Goal: Task Accomplishment & Management: Manage account settings

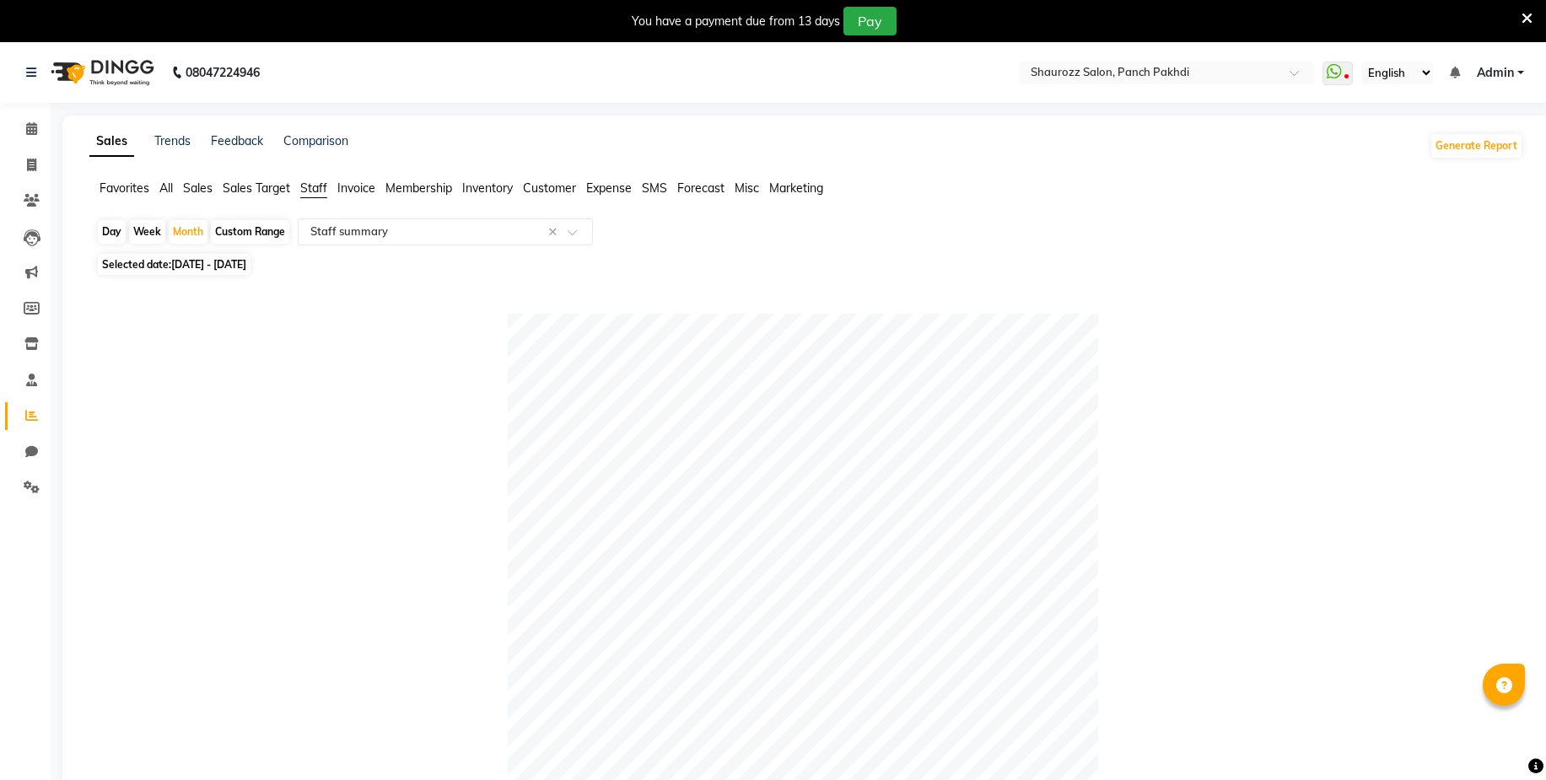
select select "full_report"
select select "csv"
select select "10"
click at [30, 161] on icon at bounding box center [31, 165] width 9 height 13
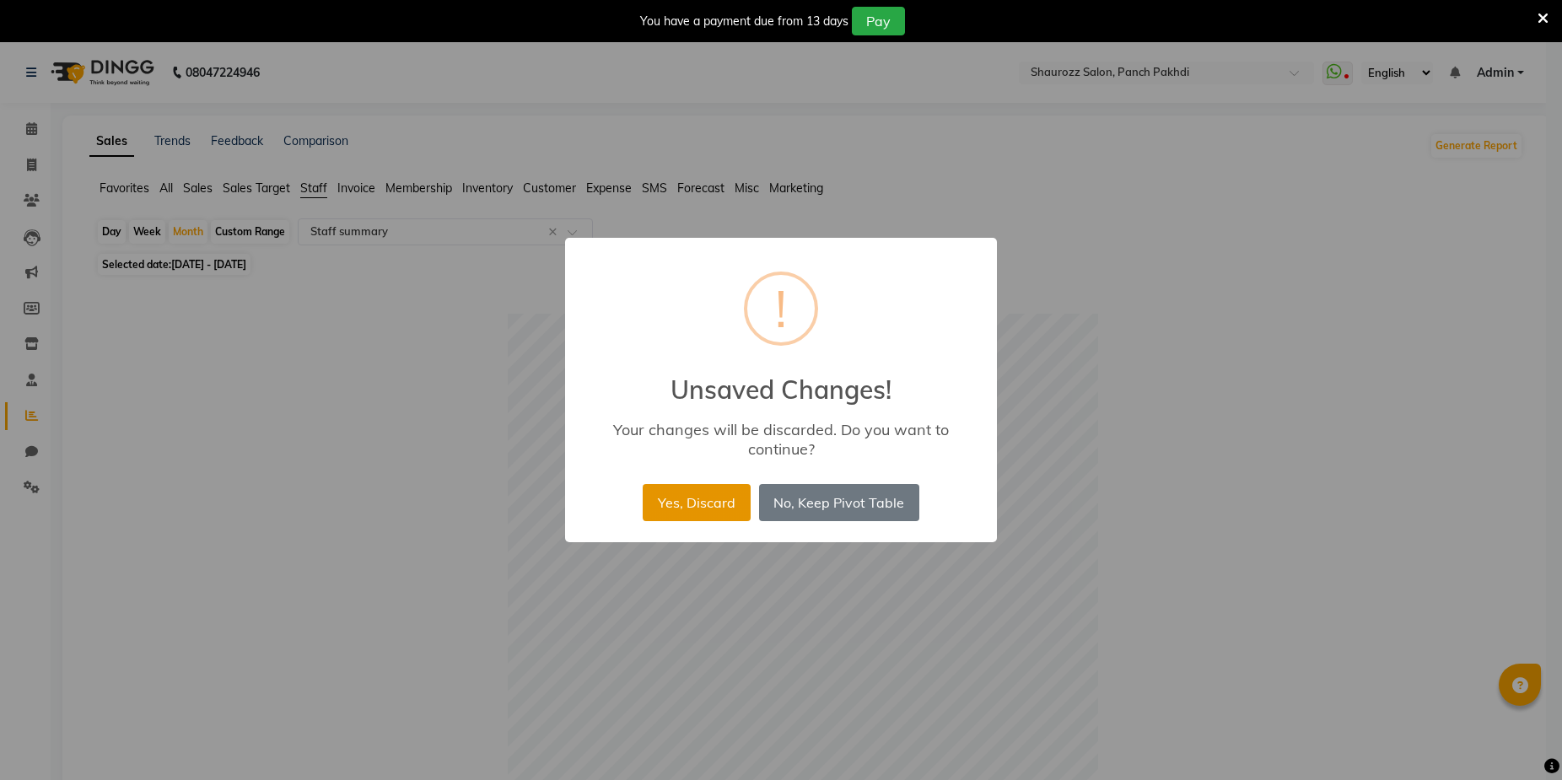
click at [691, 494] on button "Yes, Discard" at bounding box center [696, 502] width 107 height 37
select select "service"
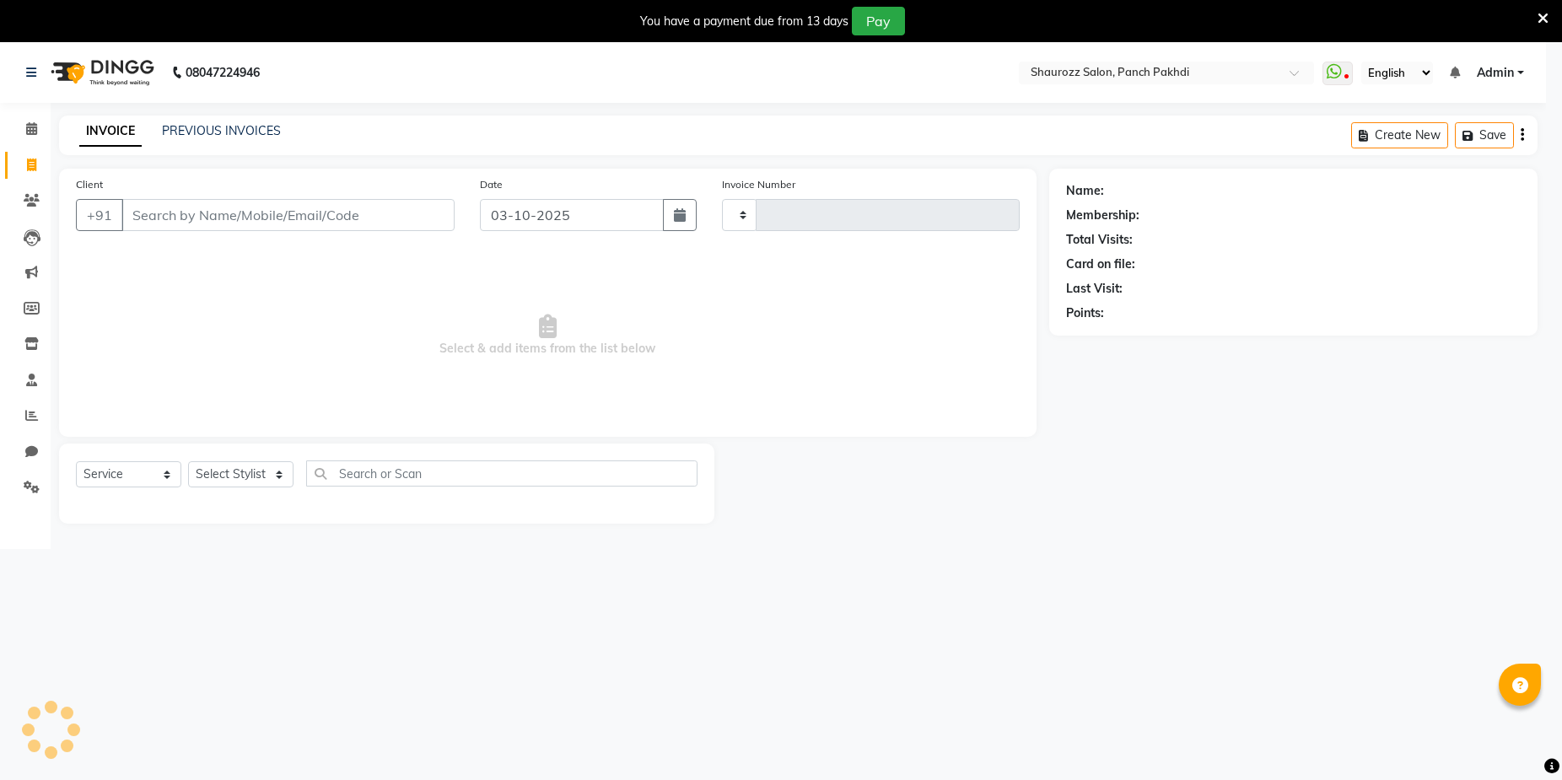
type input "2567"
select select "485"
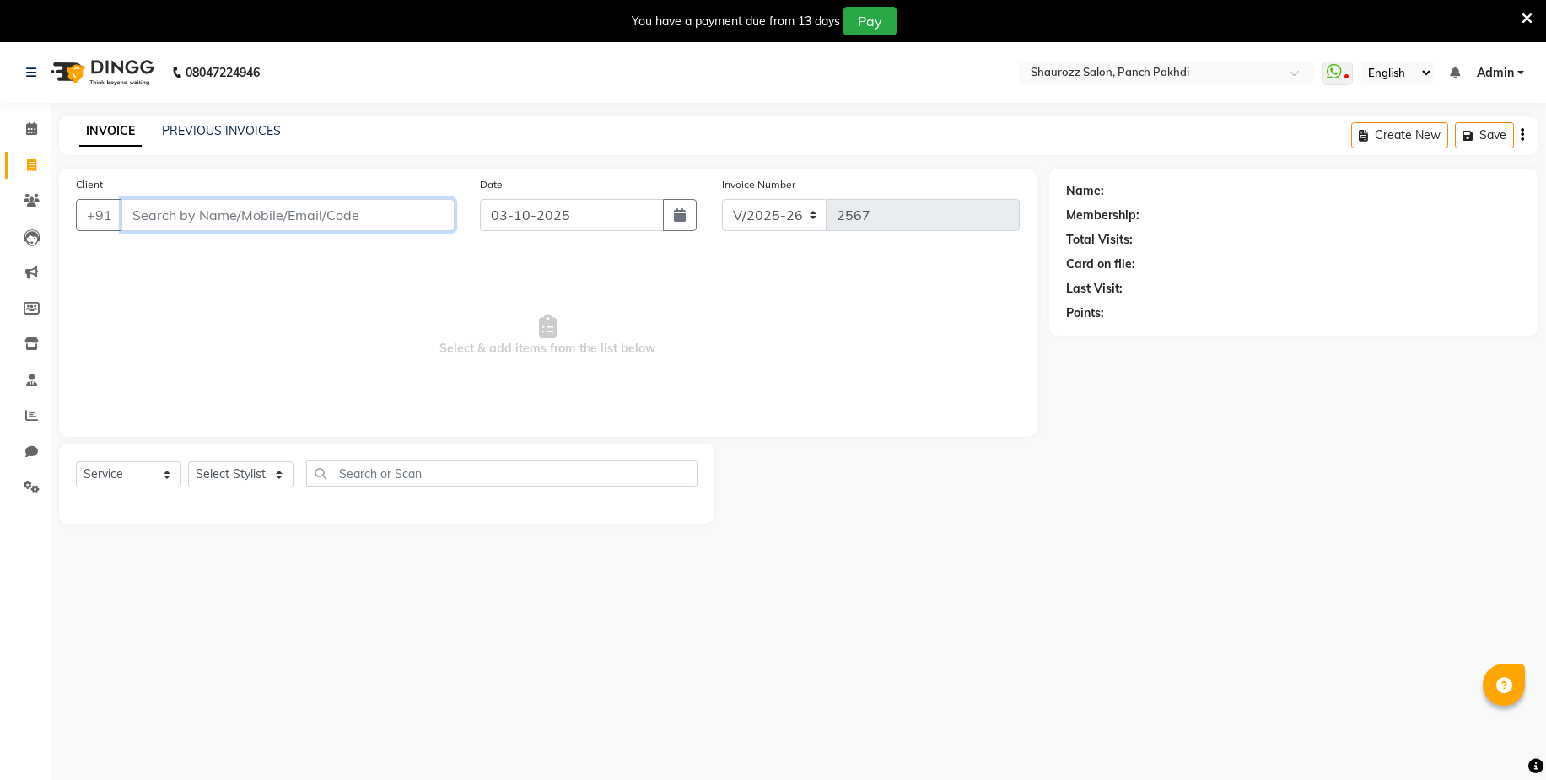
click at [275, 215] on input "Client" at bounding box center [287, 215] width 333 height 32
click at [24, 446] on span at bounding box center [32, 452] width 30 height 19
select select "100"
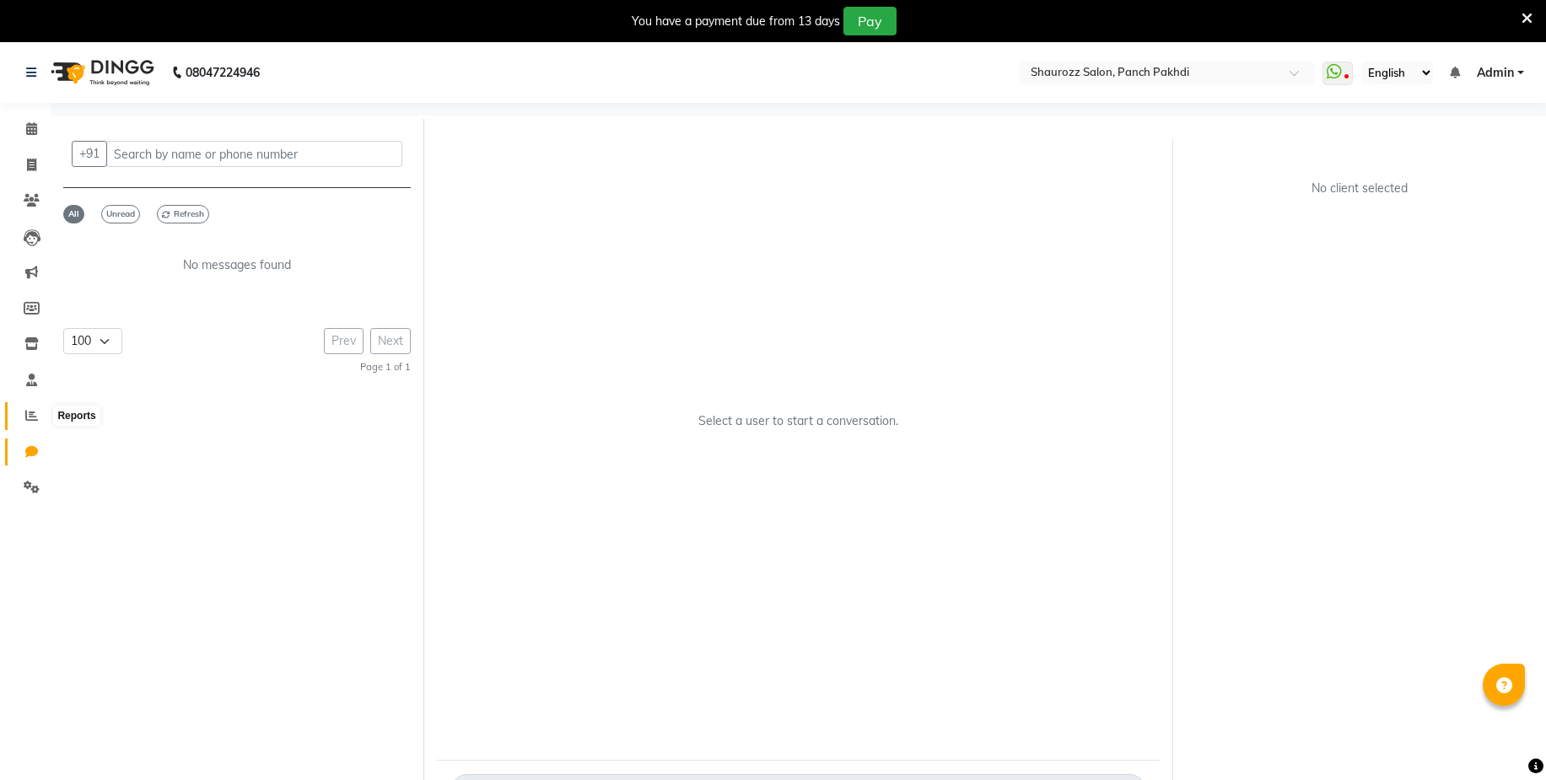
click at [28, 414] on icon at bounding box center [31, 415] width 13 height 13
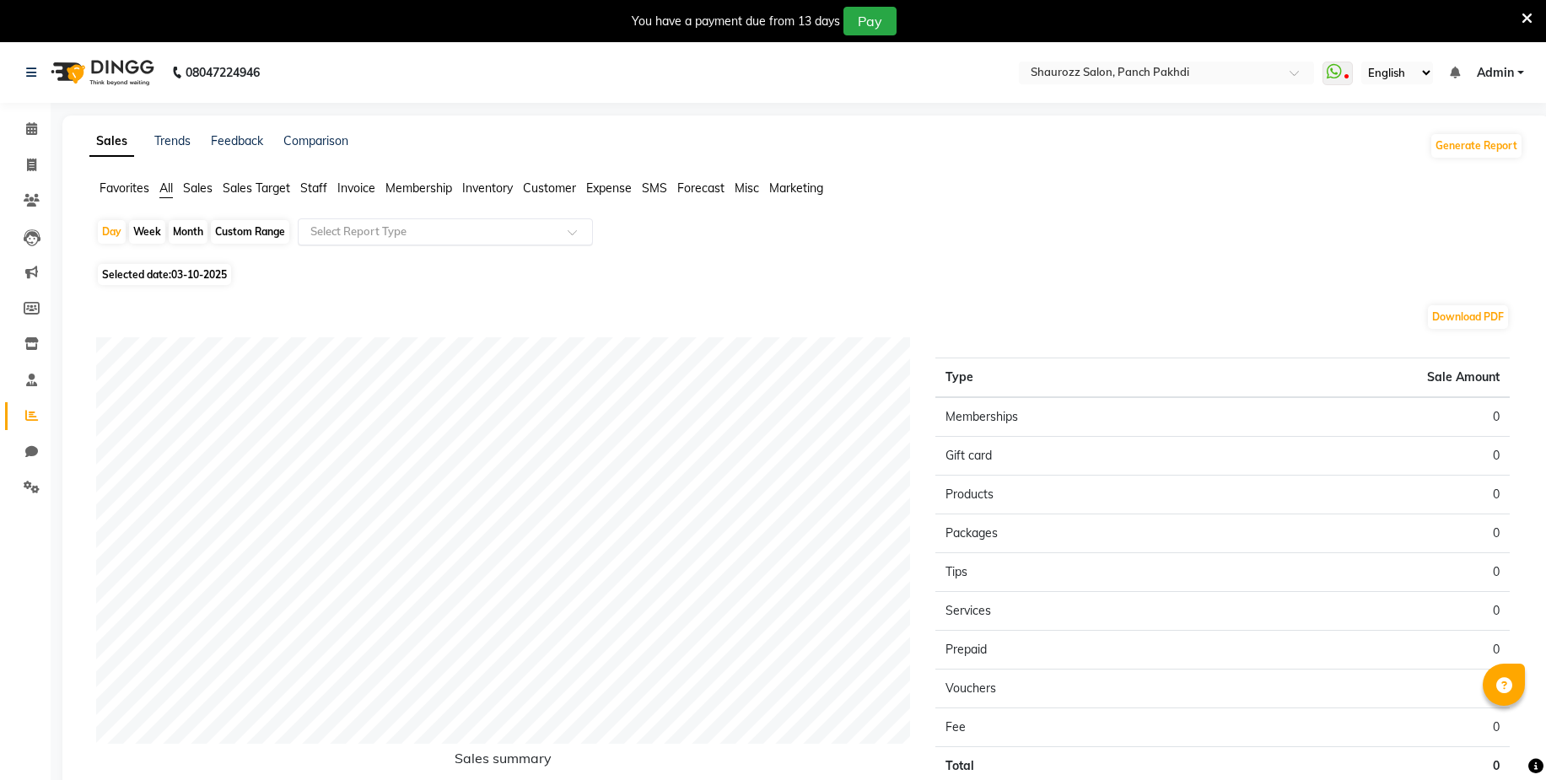
click at [372, 225] on input "text" at bounding box center [428, 231] width 243 height 17
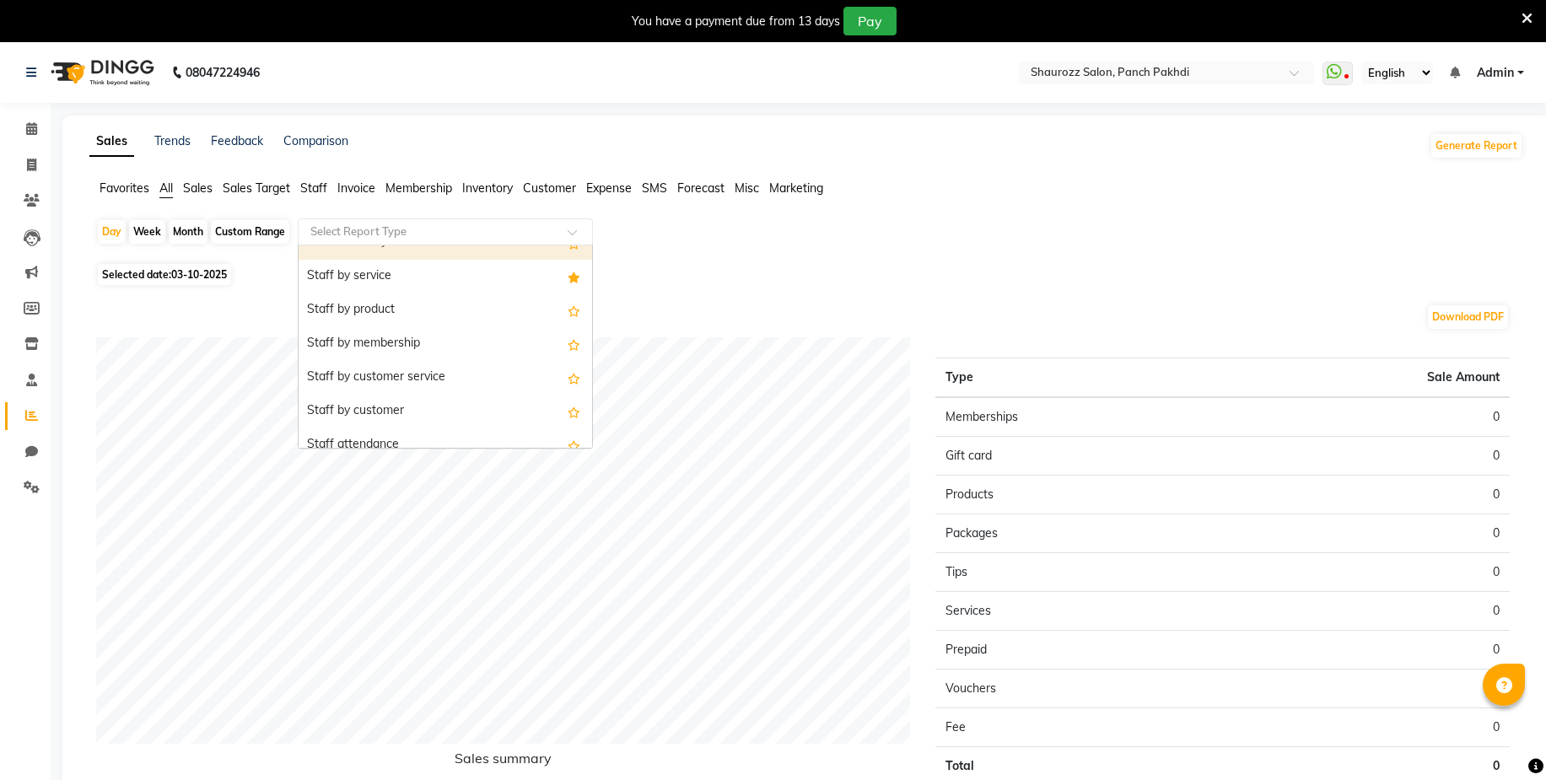
scroll to position [632, 0]
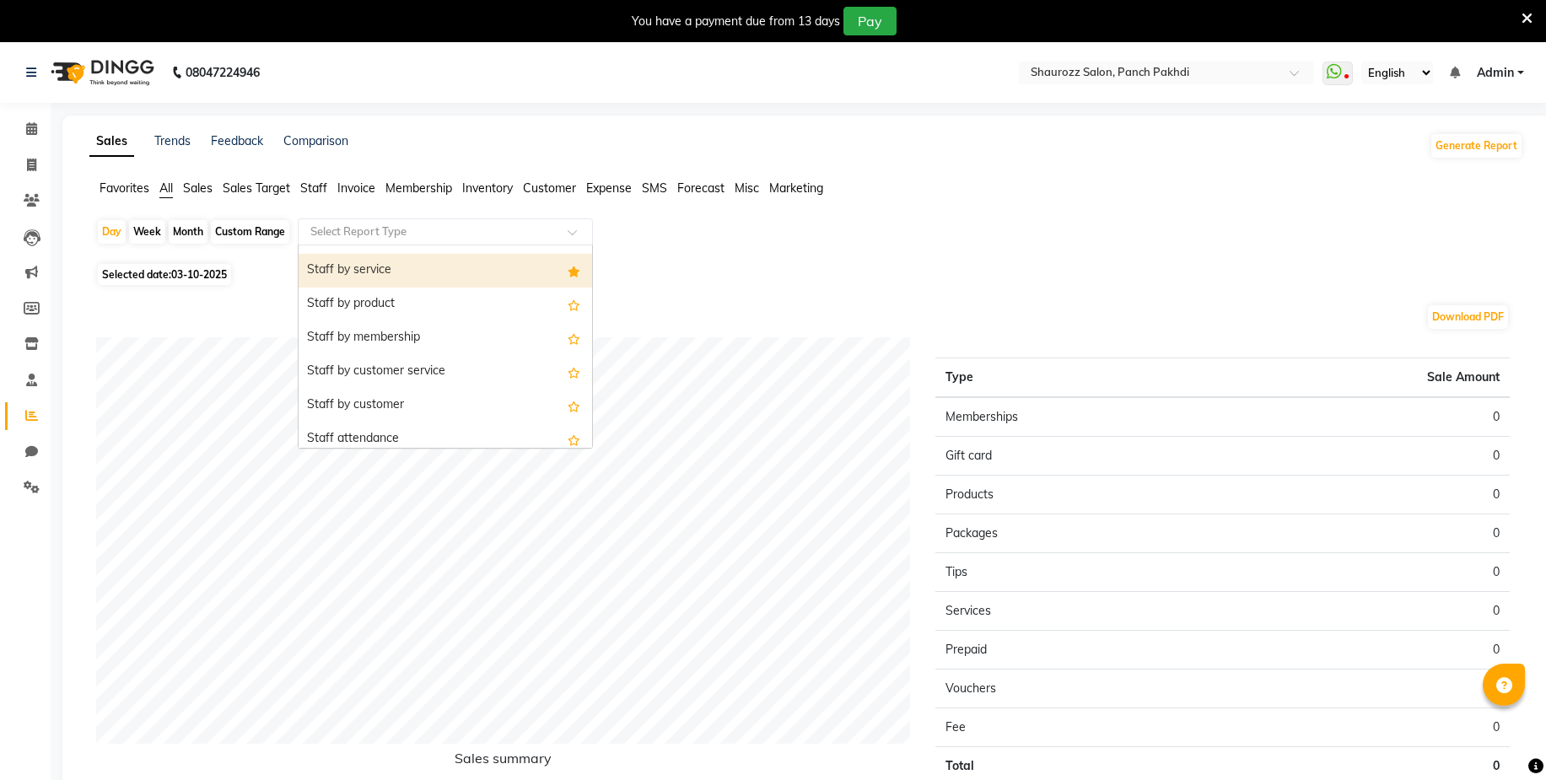
click at [421, 266] on div "Staff by service" at bounding box center [444, 271] width 293 height 34
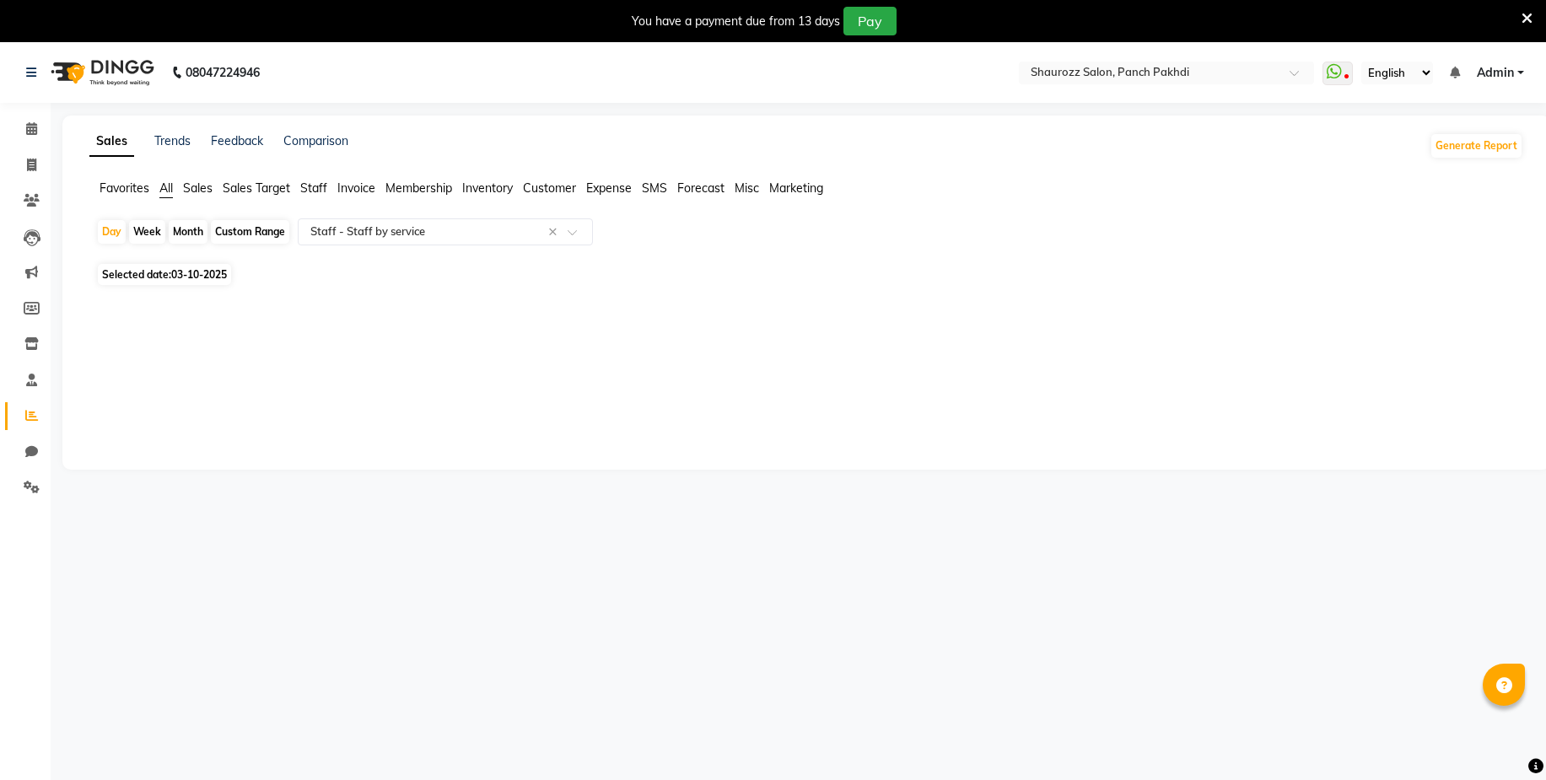
click at [174, 226] on div "Month" at bounding box center [188, 232] width 39 height 24
select select "10"
select select "2025"
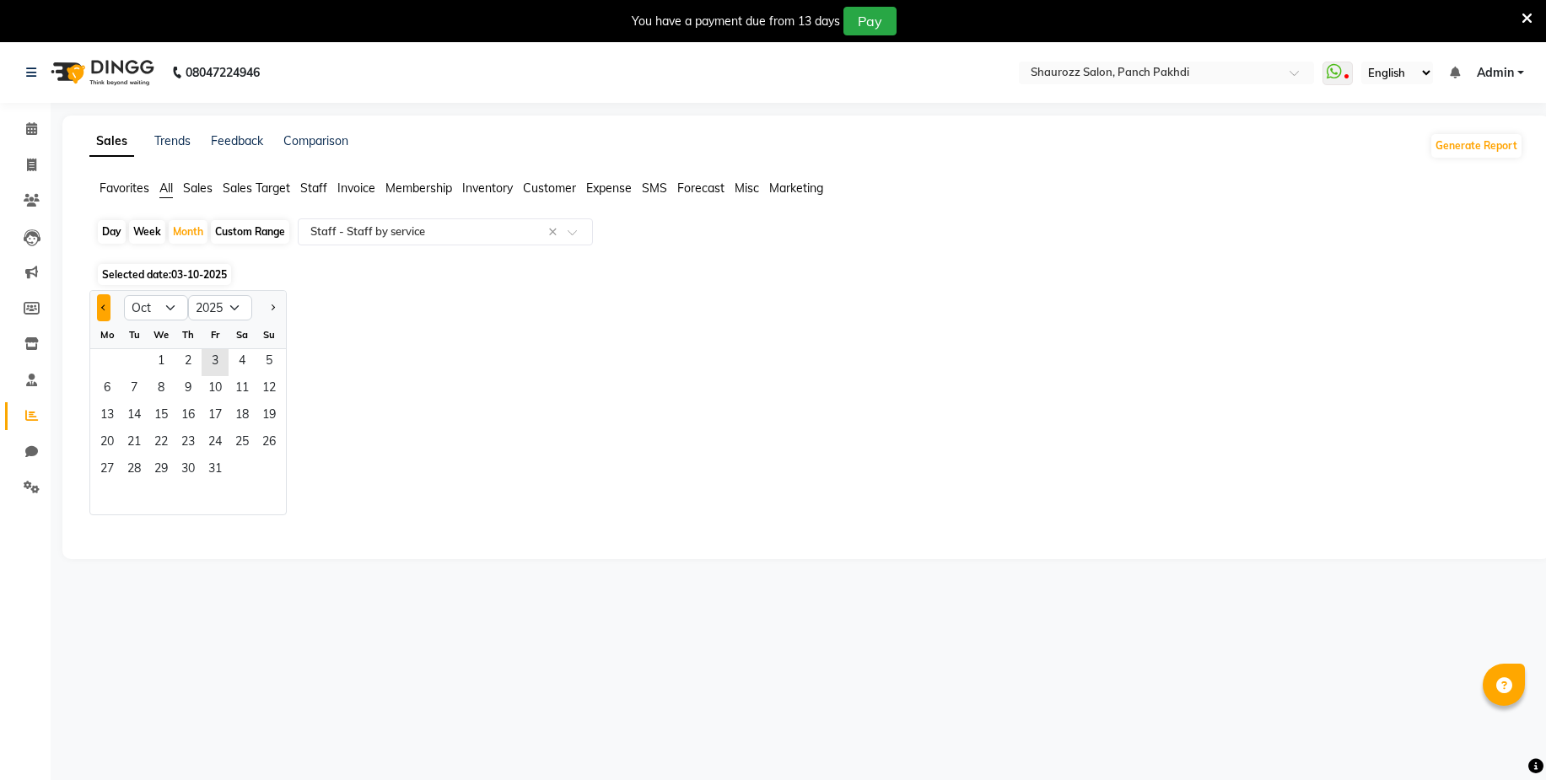
click at [100, 312] on button "Previous month" at bounding box center [103, 307] width 13 height 27
select select "9"
click at [111, 362] on span "1" at bounding box center [107, 362] width 27 height 27
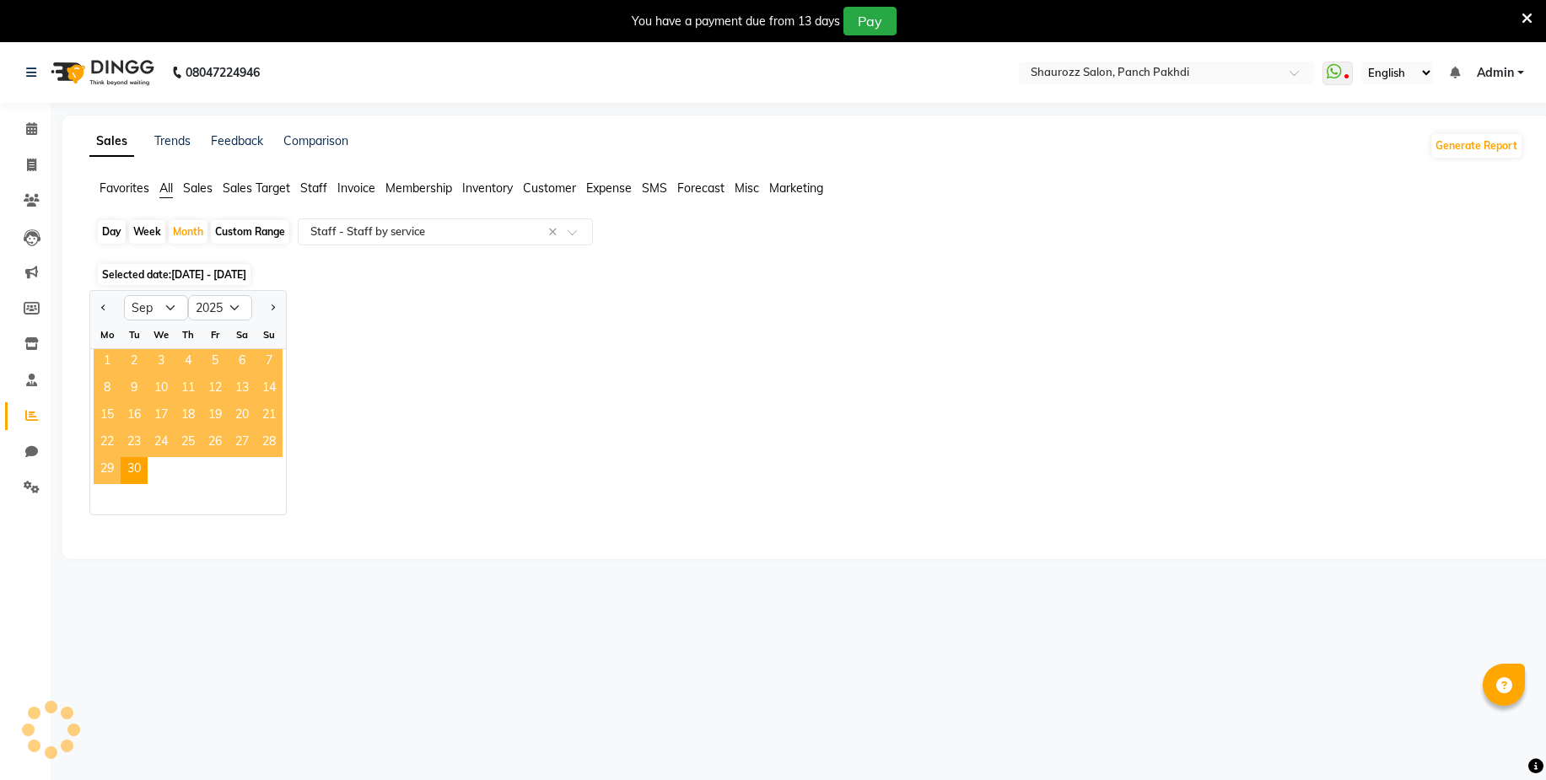
select select "full_report"
select select "csv"
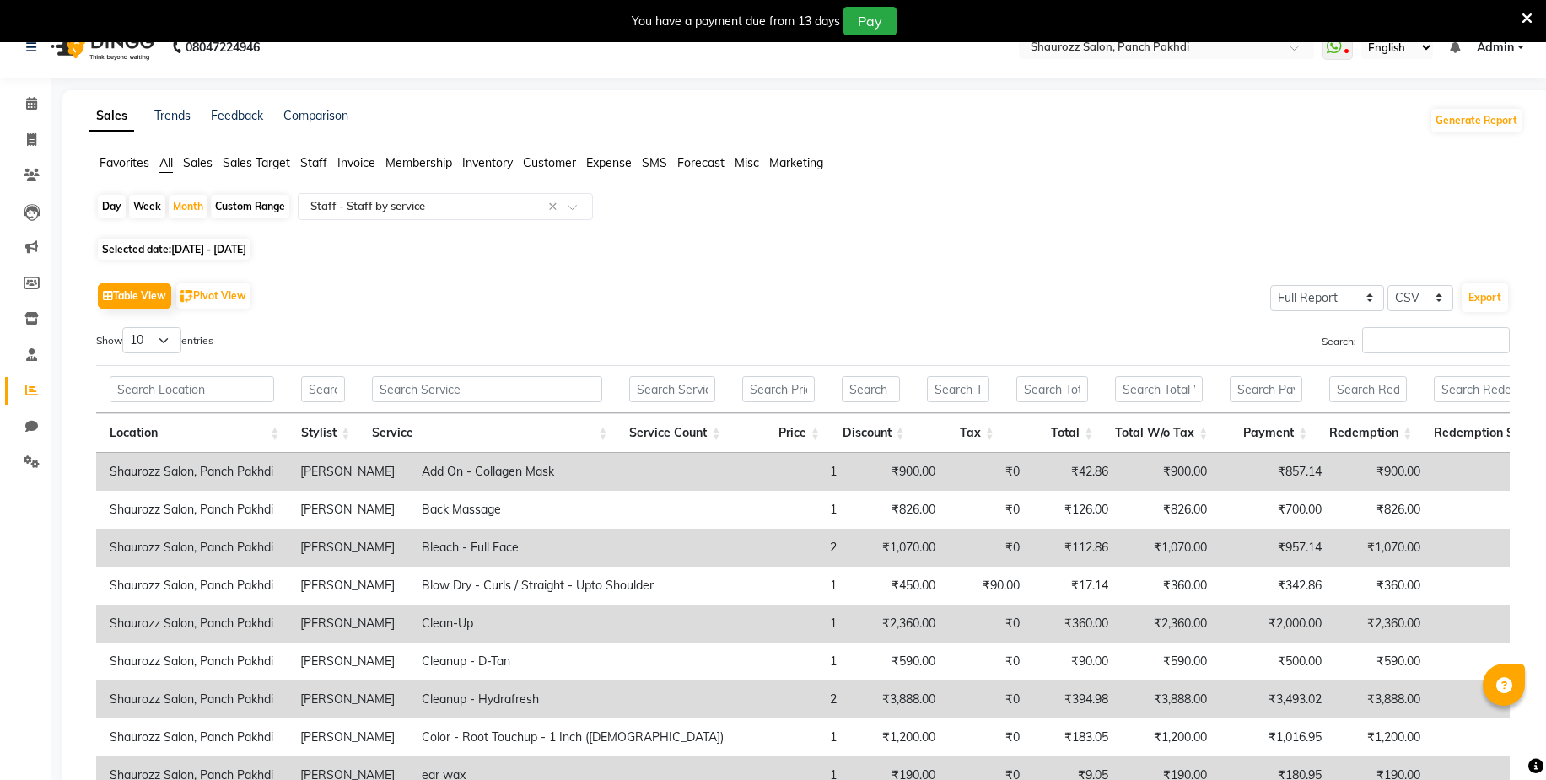
scroll to position [0, 0]
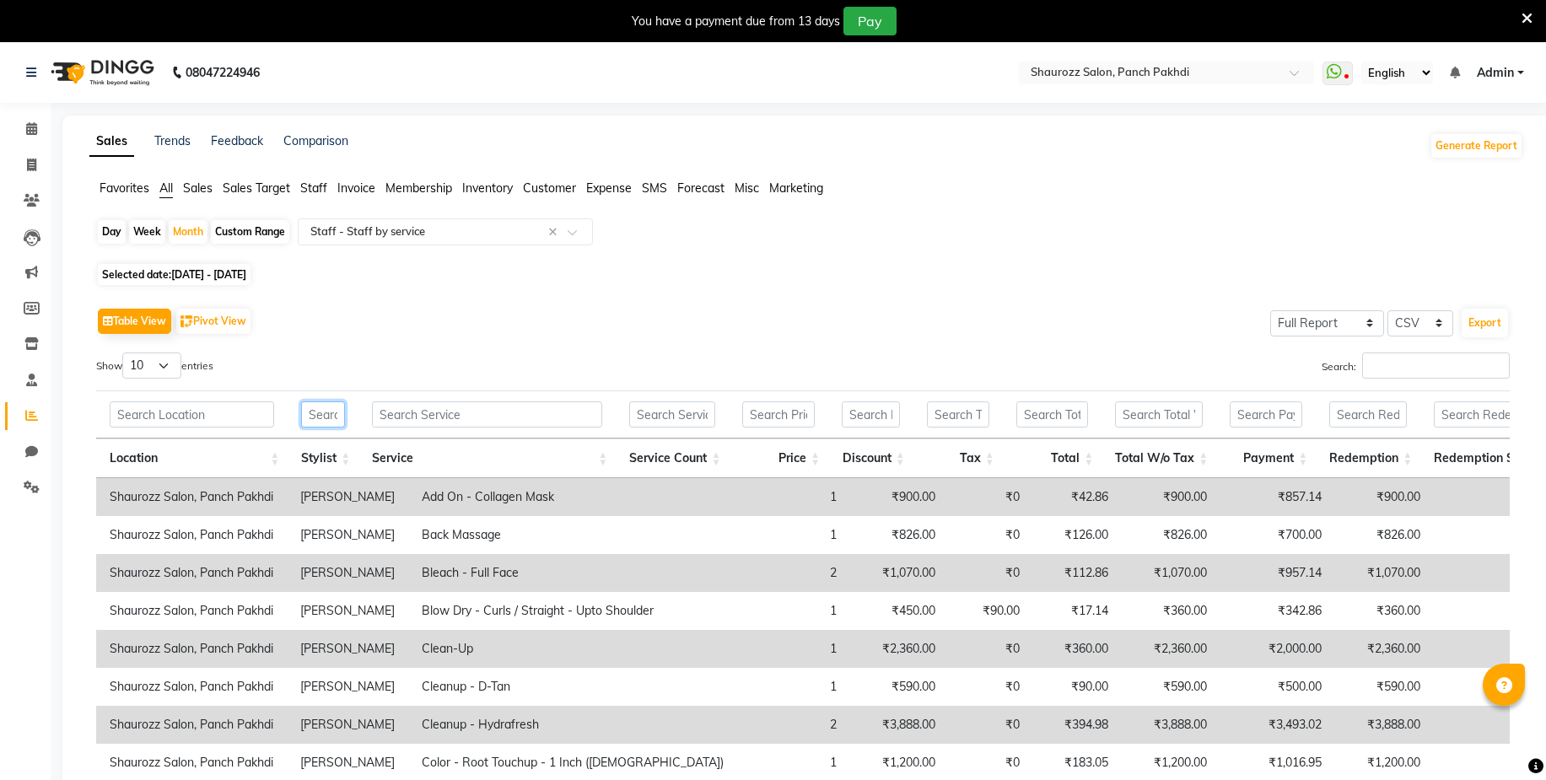
click at [325, 413] on input "text" at bounding box center [323, 414] width 44 height 26
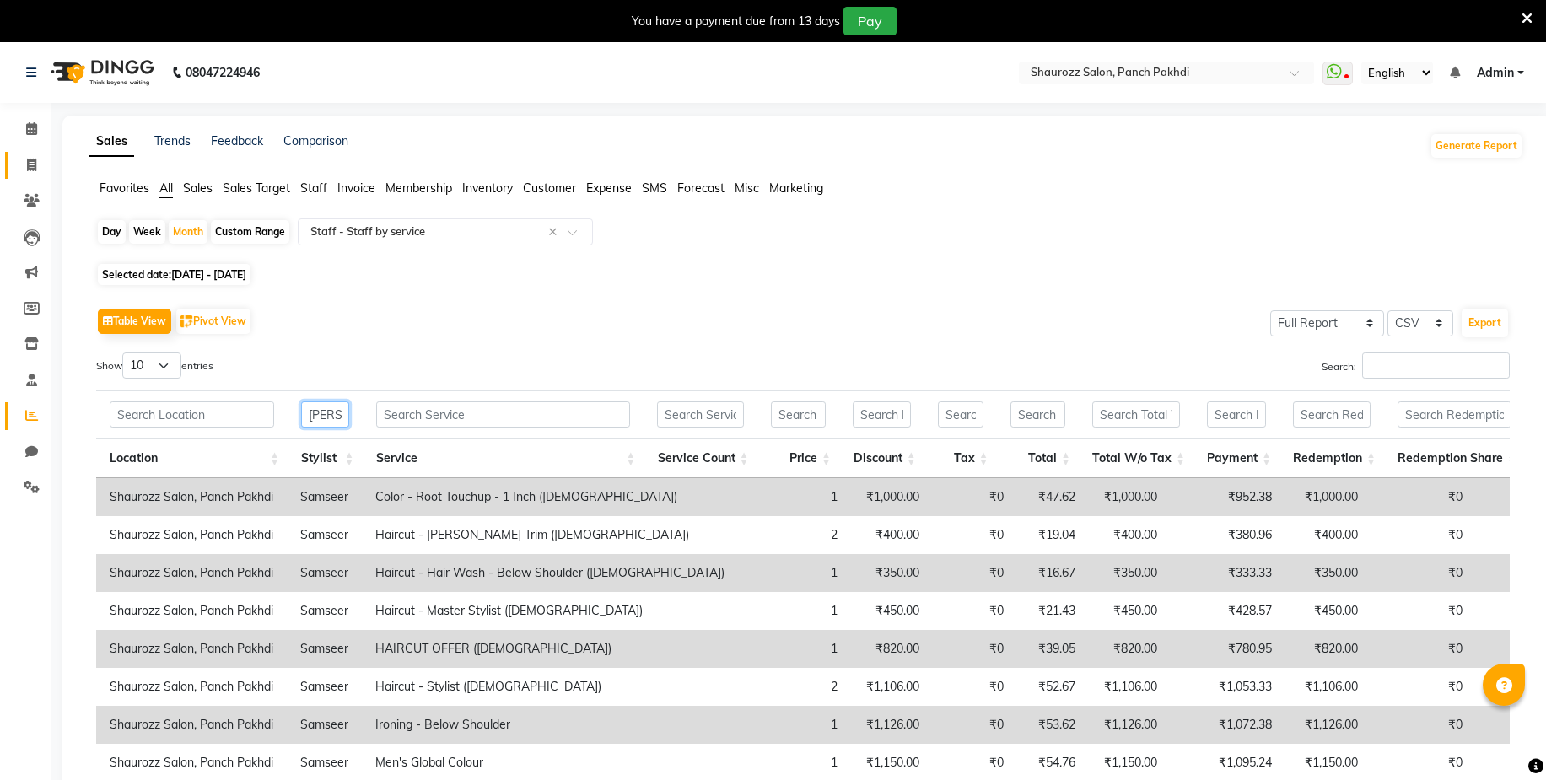
type input "[PERSON_NAME]"
click at [43, 164] on span at bounding box center [32, 165] width 30 height 19
select select "service"
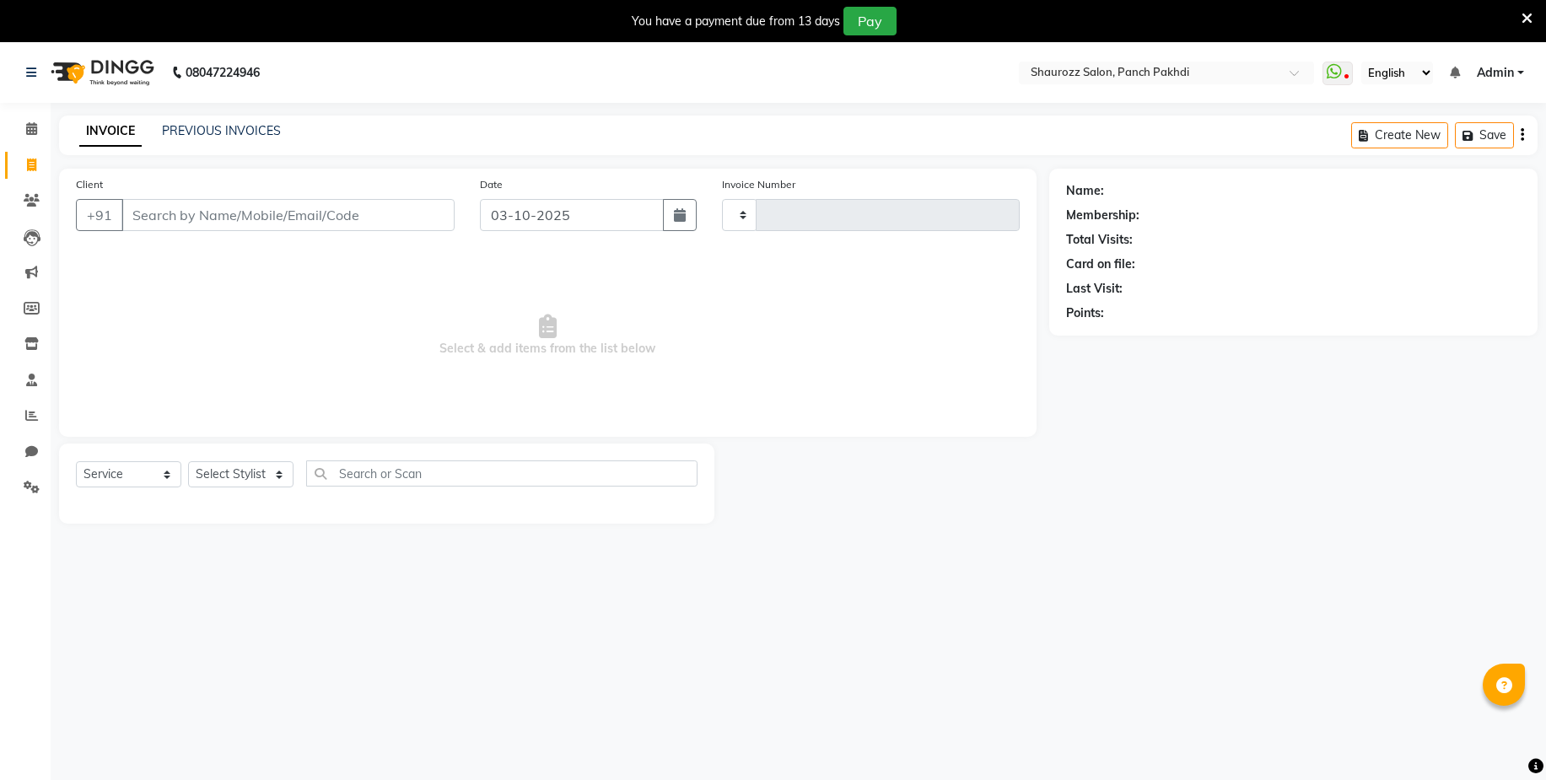
type input "2567"
select select "485"
click at [18, 192] on span at bounding box center [32, 200] width 30 height 19
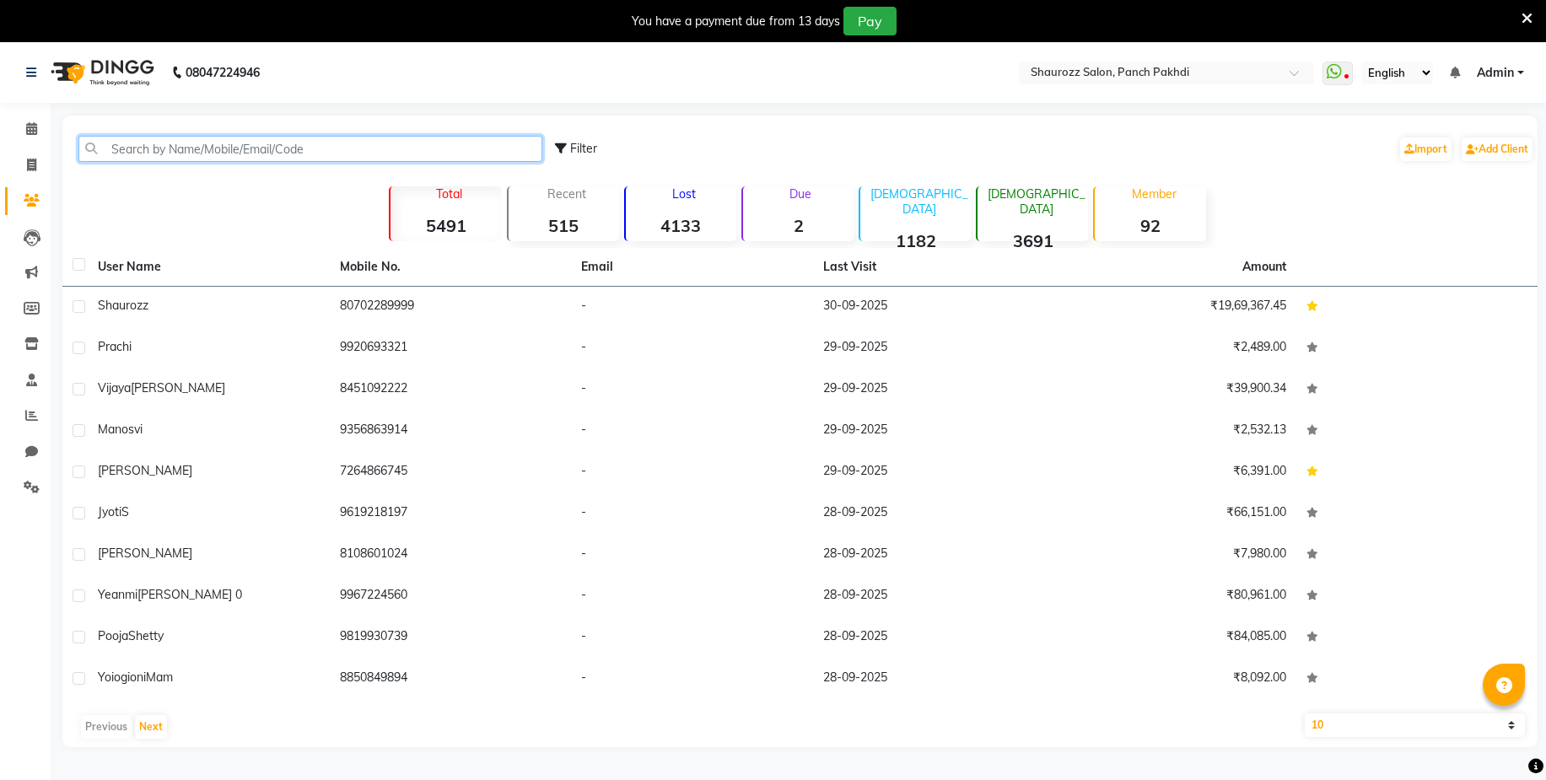
click at [172, 149] on input "text" at bounding box center [310, 149] width 464 height 26
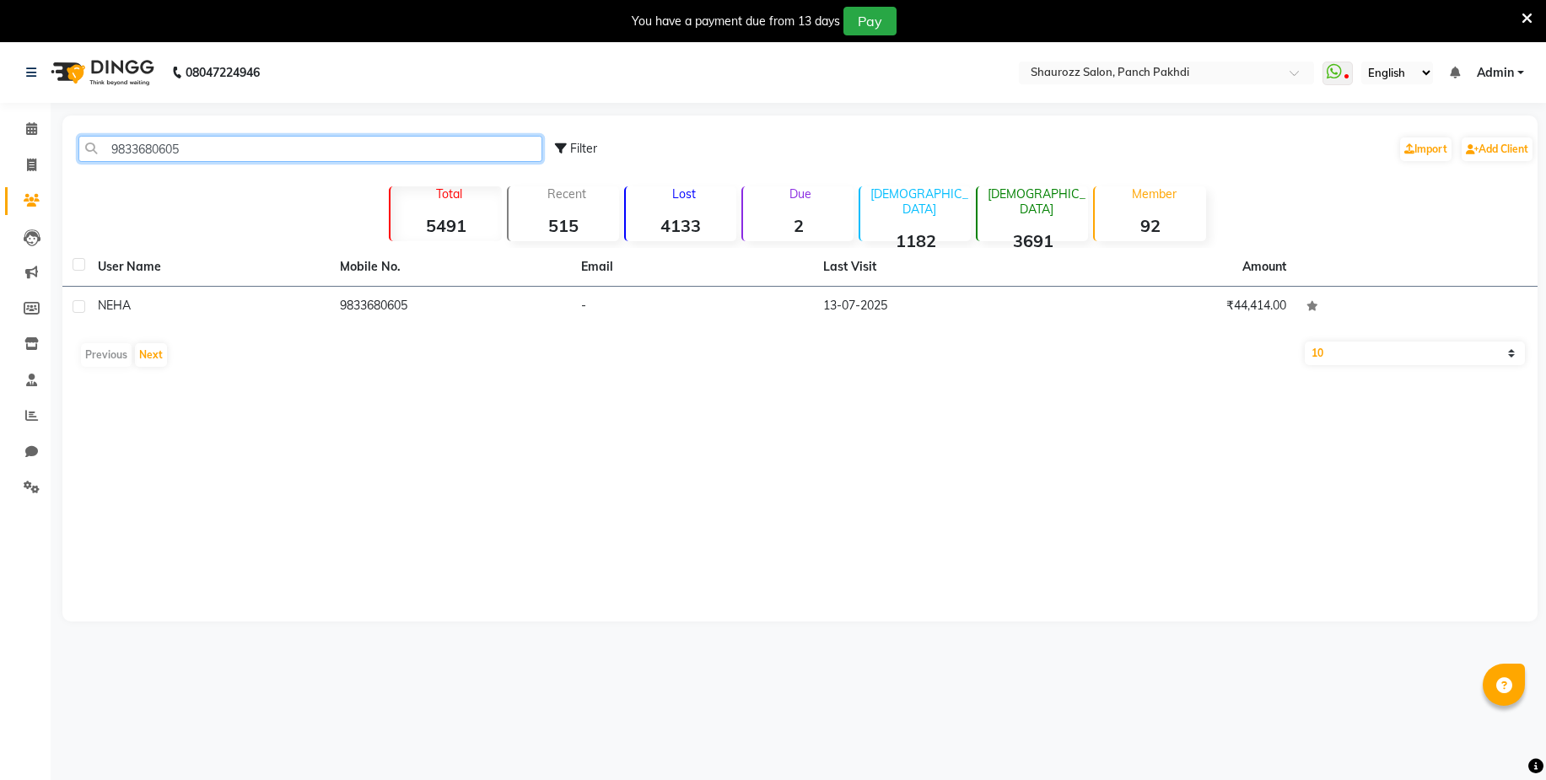
type input "9833680605"
click at [136, 285] on th "User Name" at bounding box center [209, 267] width 242 height 39
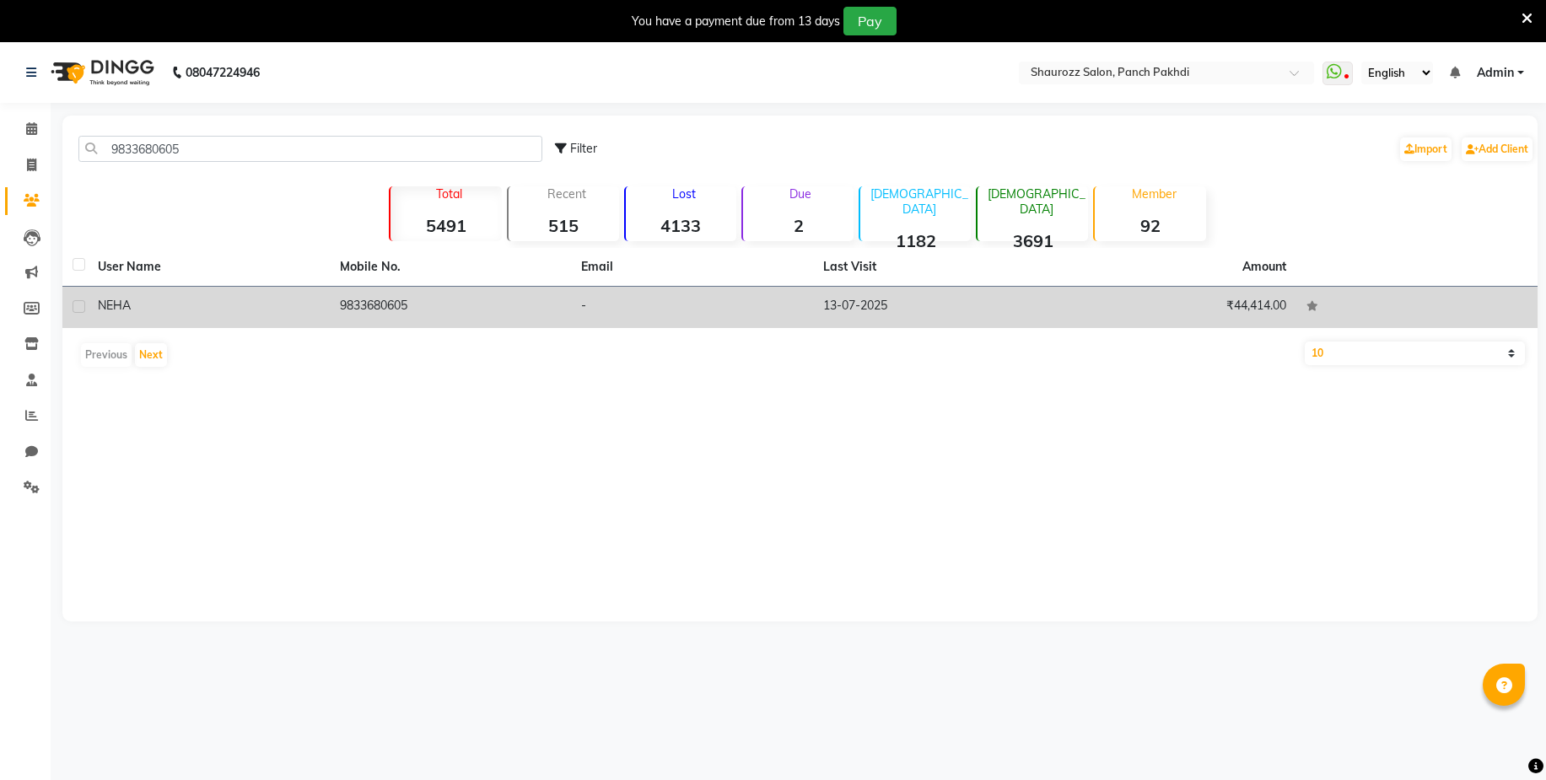
click at [125, 301] on span "NEHA" at bounding box center [114, 305] width 33 height 15
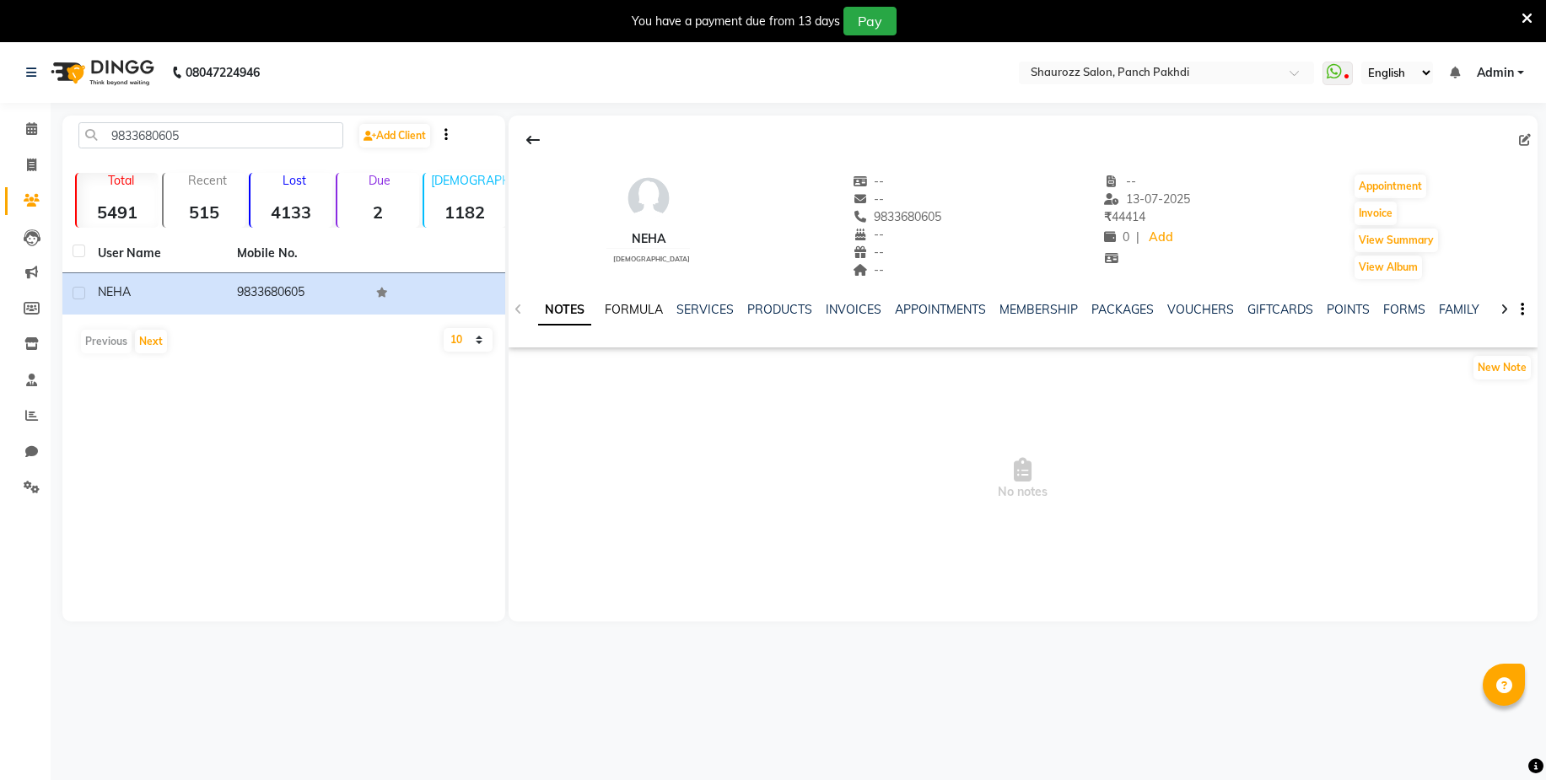
click at [647, 306] on link "FORMULA" at bounding box center [634, 309] width 58 height 15
click at [708, 305] on link "SERVICES" at bounding box center [703, 309] width 57 height 15
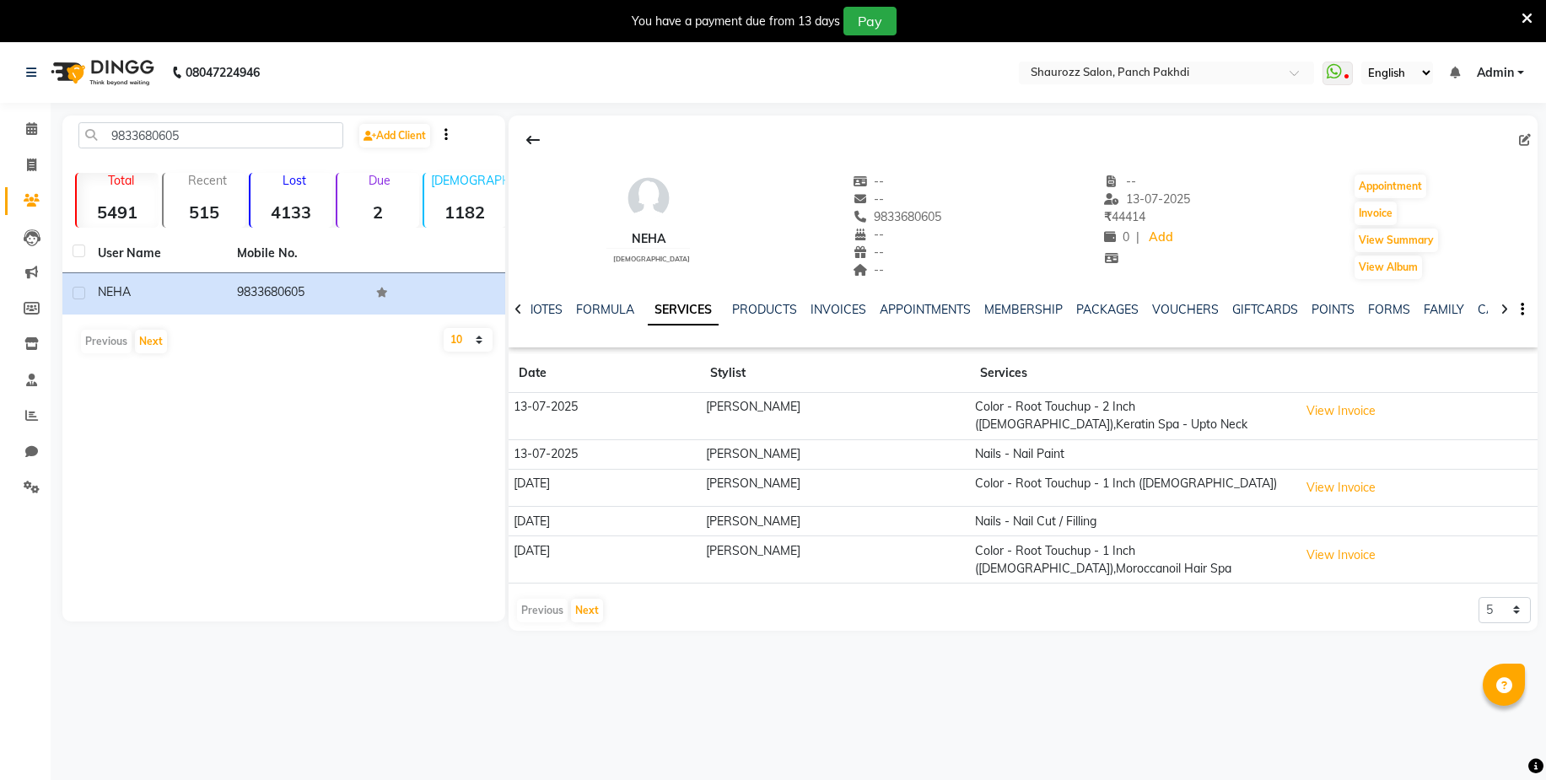
click at [803, 306] on ul "NOTES FORMULA SERVICES PRODUCTS INVOICES APPOINTMENTS MEMBERSHIP PACKAGES VOUCH…" at bounding box center [1058, 310] width 1069 height 18
click at [1315, 406] on button "View Invoice" at bounding box center [1341, 411] width 84 height 26
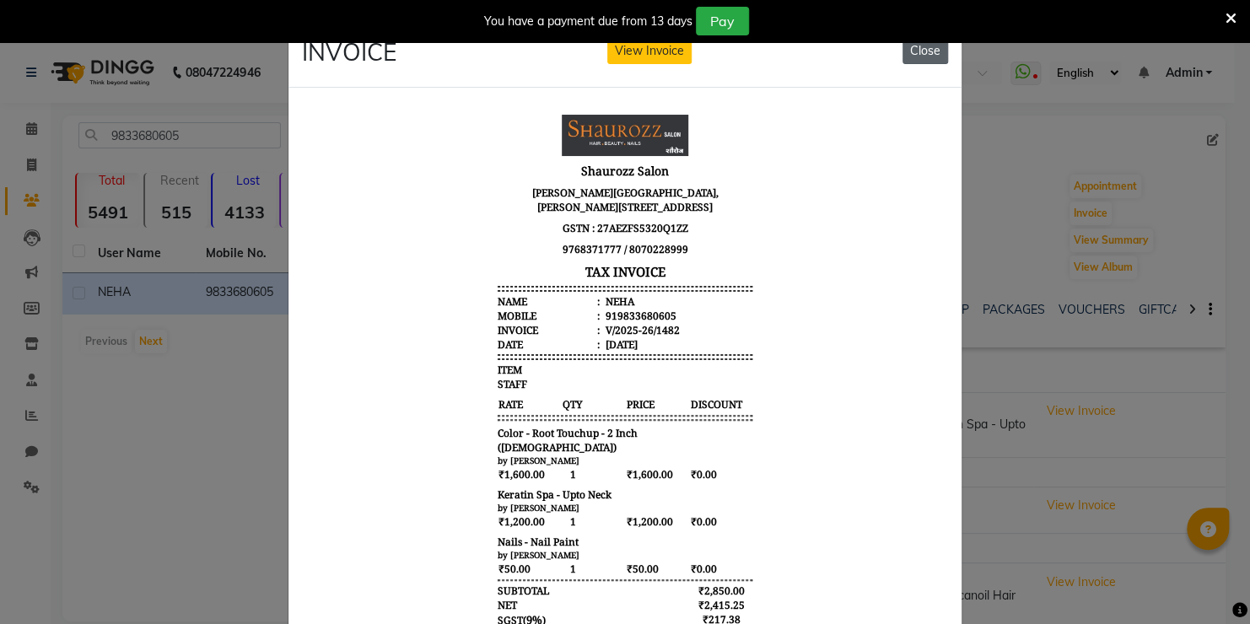
click at [933, 47] on button "Close" at bounding box center [925, 51] width 46 height 26
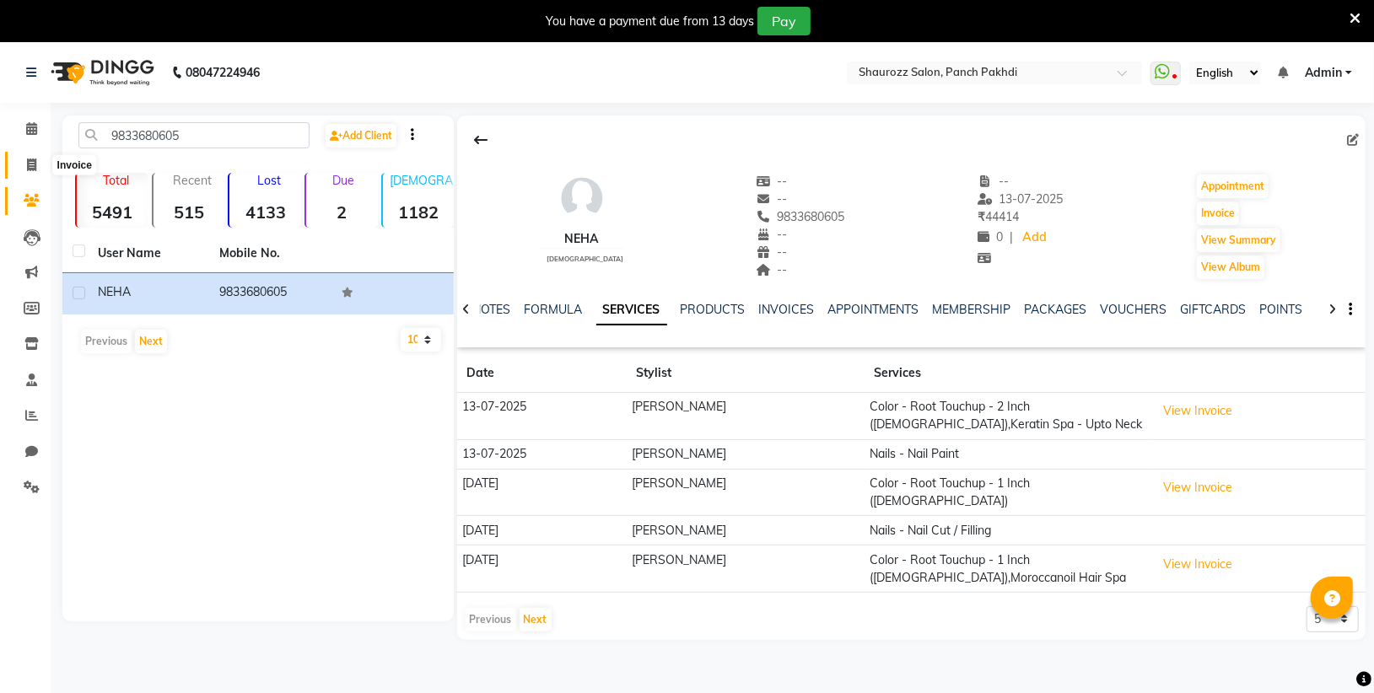
click at [29, 161] on icon at bounding box center [31, 165] width 9 height 13
select select "service"
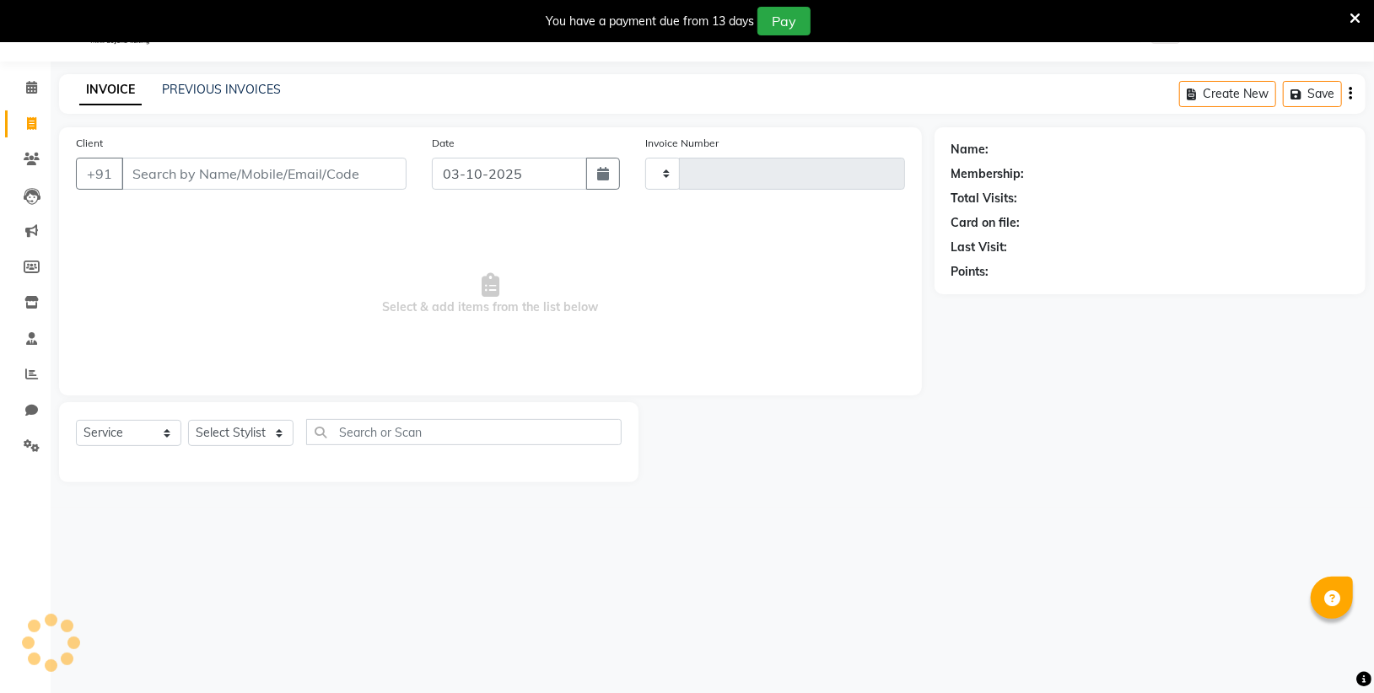
type input "2567"
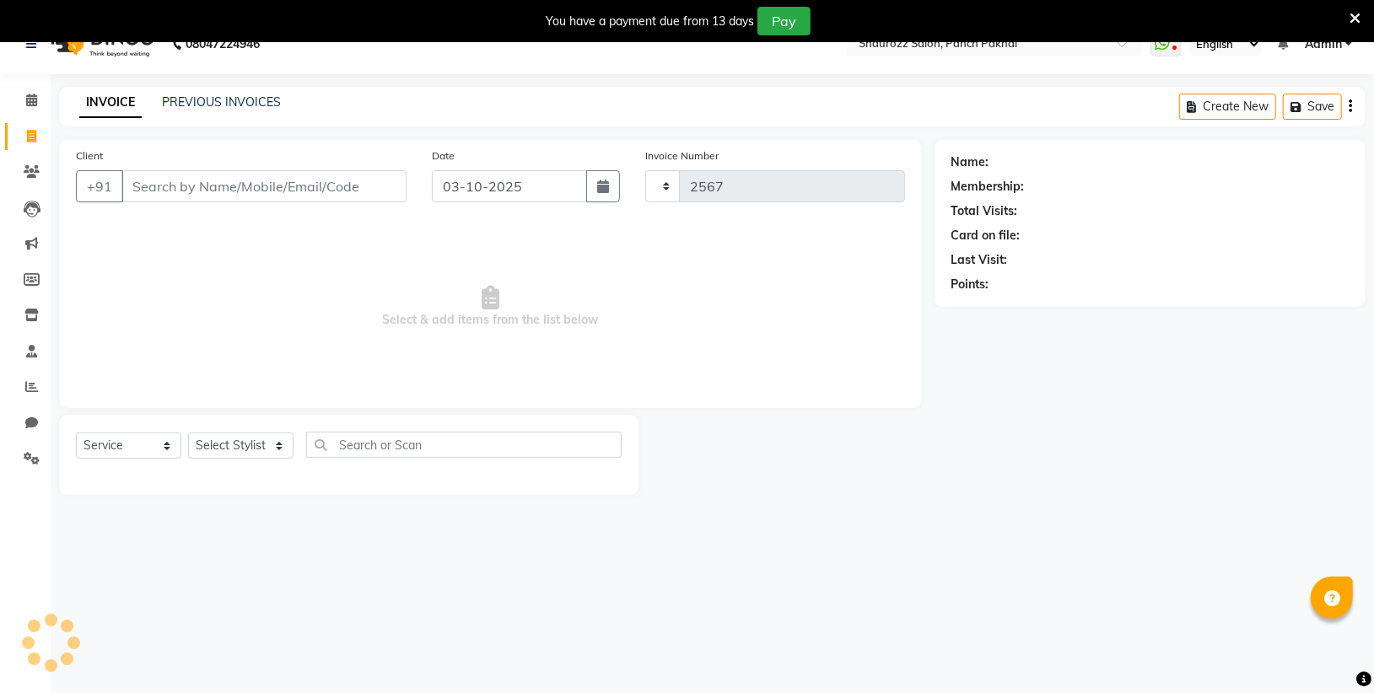
select select "485"
